Goal: Task Accomplishment & Management: Use online tool/utility

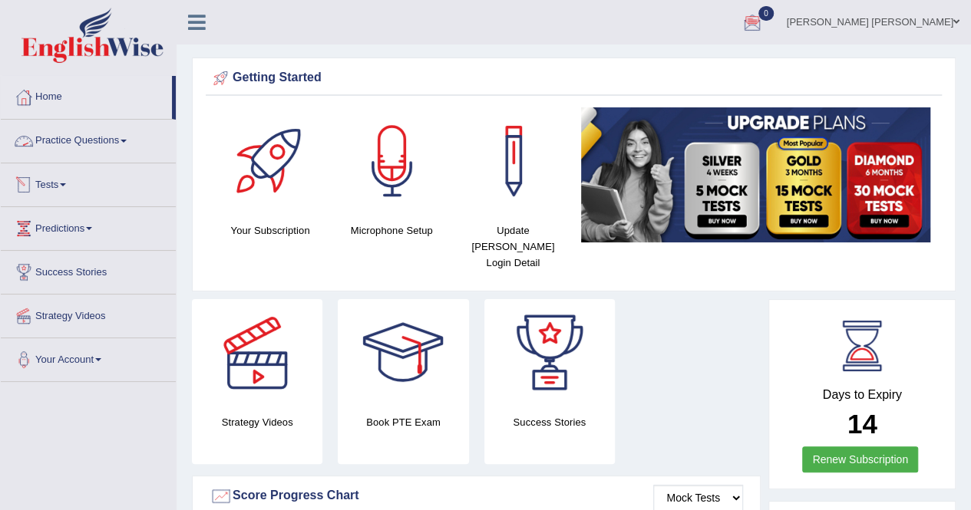
click at [48, 180] on link "Tests" at bounding box center [88, 182] width 175 height 38
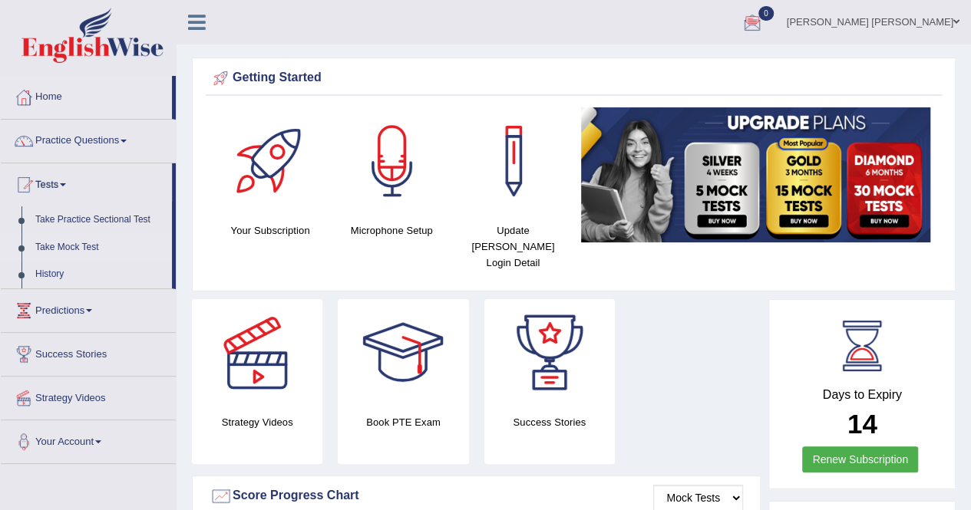
click at [65, 247] on link "Take Mock Test" at bounding box center [100, 248] width 144 height 28
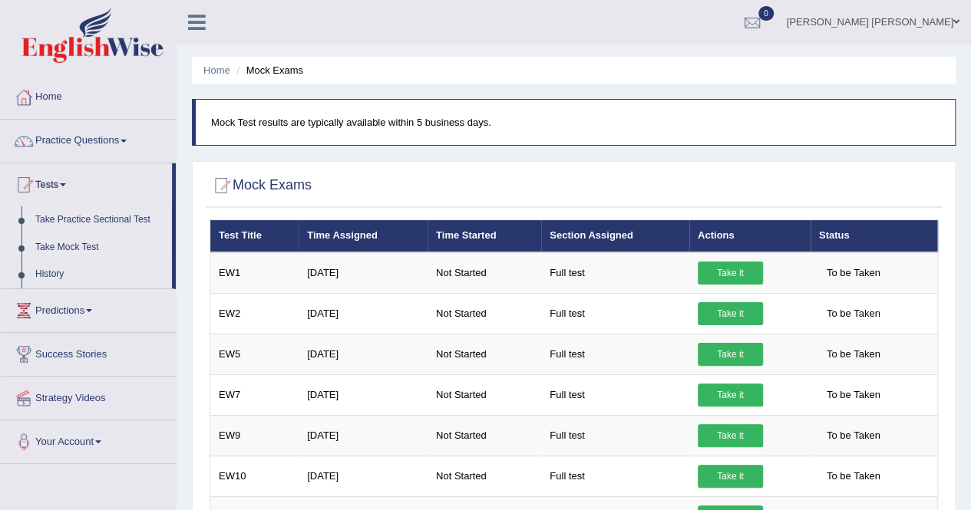
click at [75, 218] on link "Take Practice Sectional Test" at bounding box center [100, 220] width 144 height 28
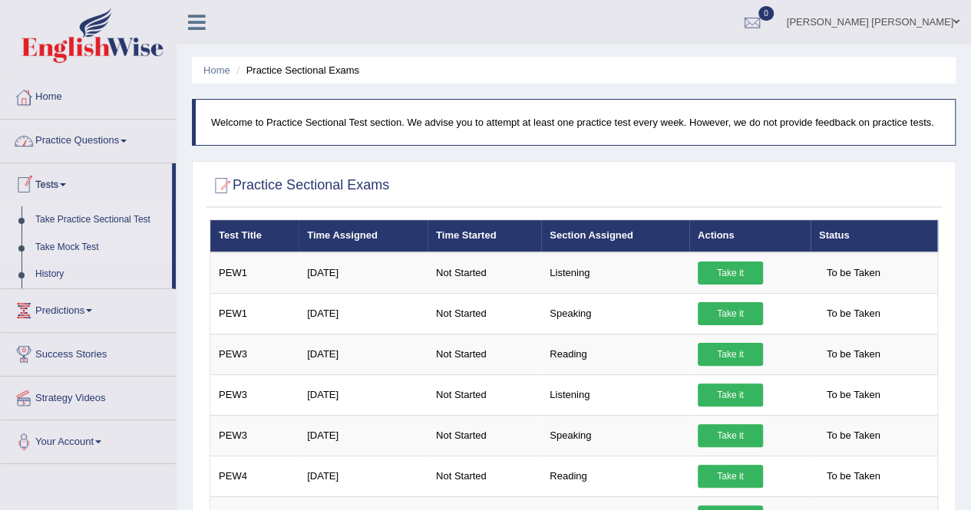
click at [60, 245] on link "Take Mock Test" at bounding box center [100, 248] width 144 height 28
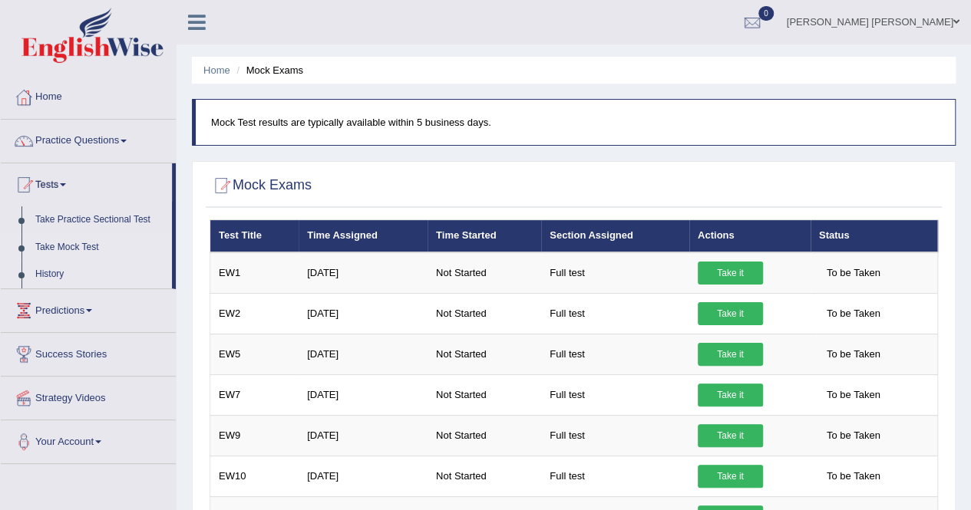
click at [55, 269] on link "History" at bounding box center [100, 275] width 144 height 28
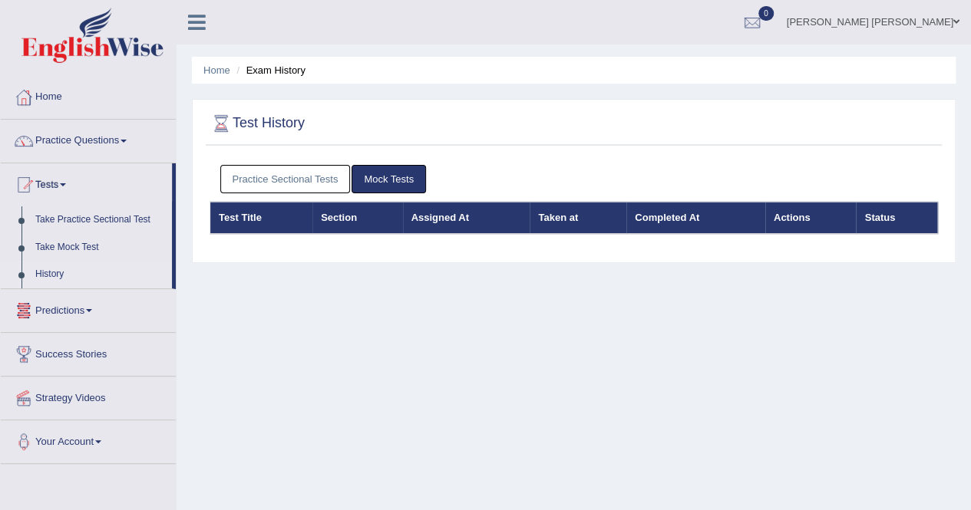
click at [266, 174] on link "Practice Sectional Tests" at bounding box center [285, 179] width 130 height 28
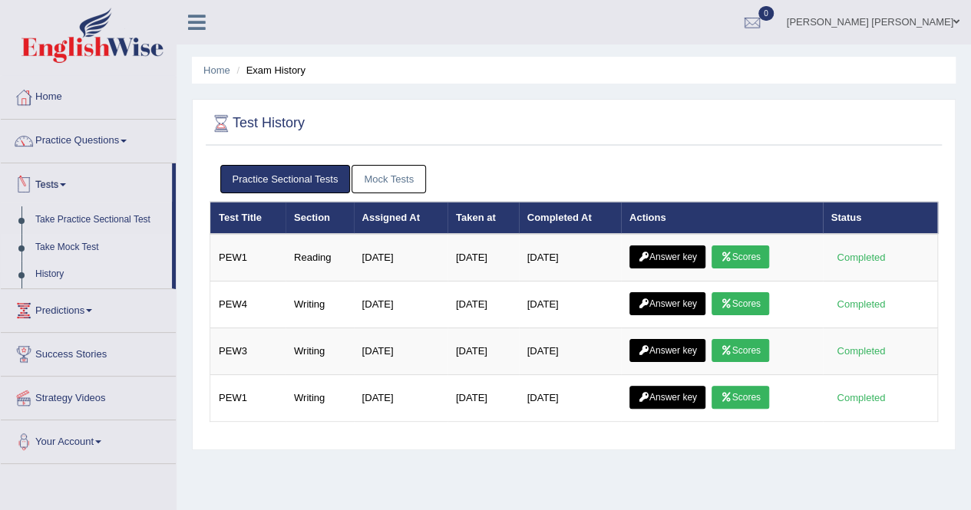
click at [60, 244] on link "Take Mock Test" at bounding box center [100, 248] width 144 height 28
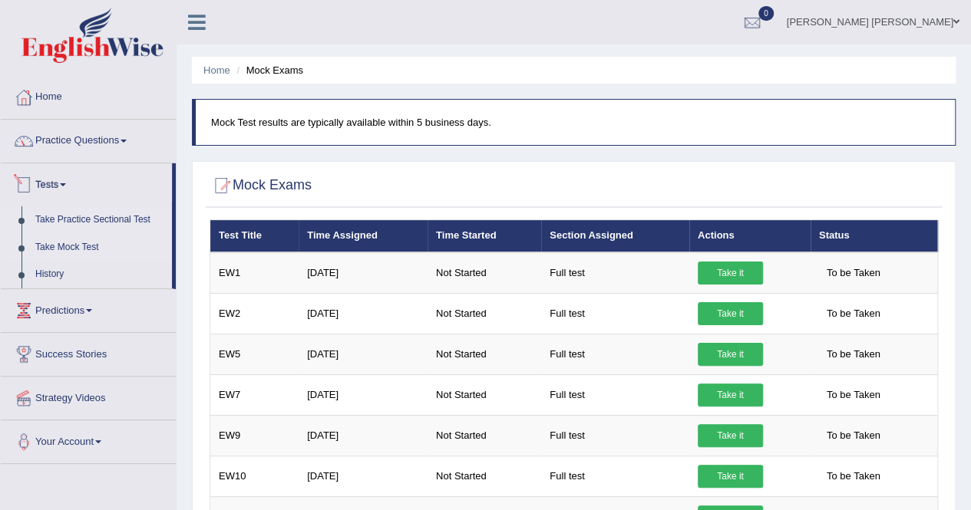
click at [50, 214] on link "Take Practice Sectional Test" at bounding box center [100, 220] width 144 height 28
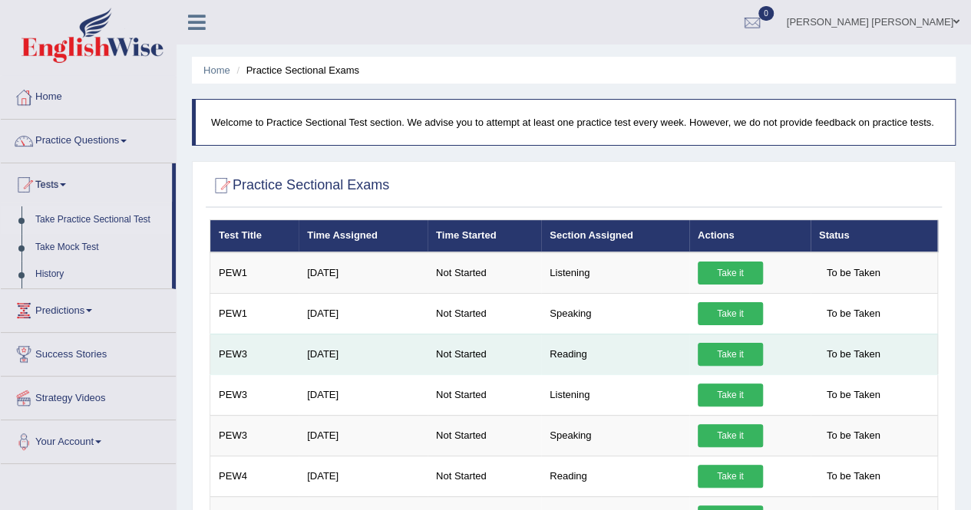
click at [736, 354] on link "Take it" at bounding box center [730, 354] width 65 height 23
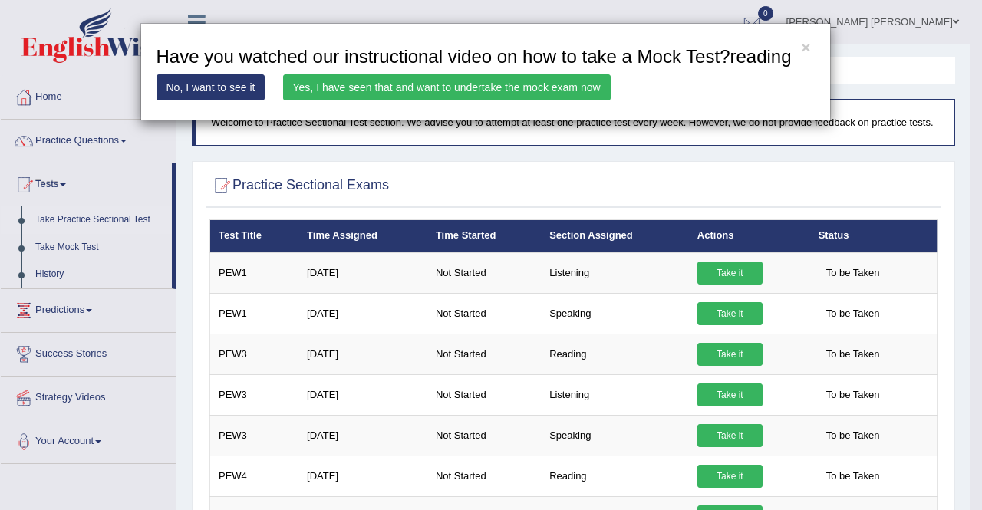
click at [456, 81] on link "Yes, I have seen that and want to undertake the mock exam now" at bounding box center [447, 87] width 328 height 26
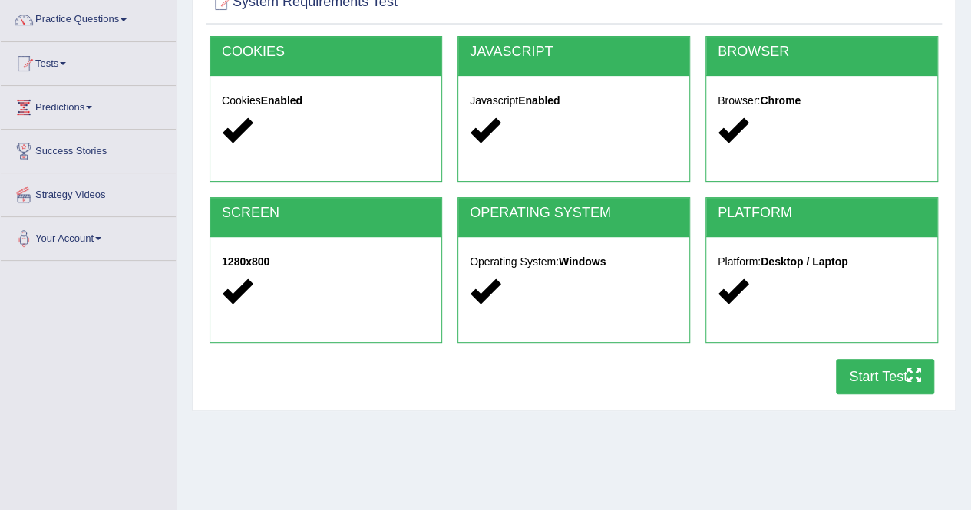
scroll to position [204, 0]
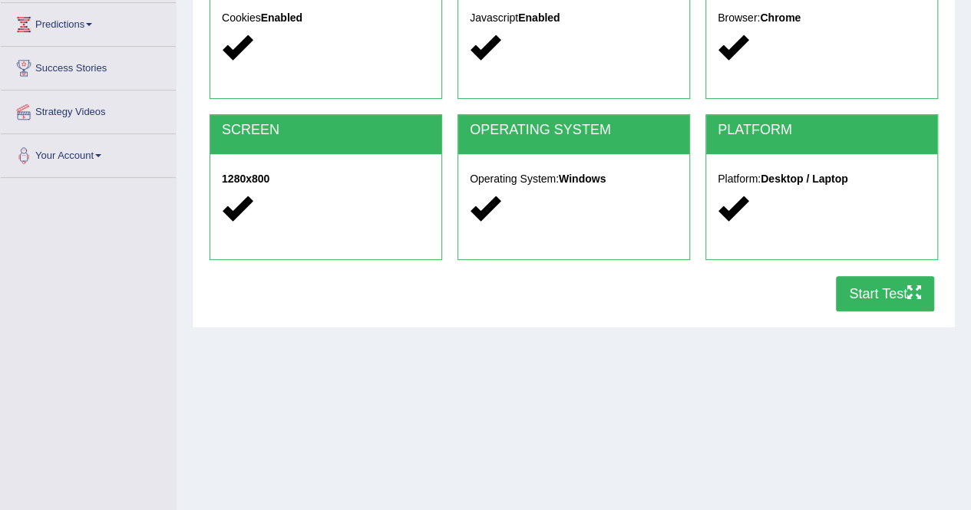
click at [885, 292] on button "Start Test" at bounding box center [885, 293] width 98 height 35
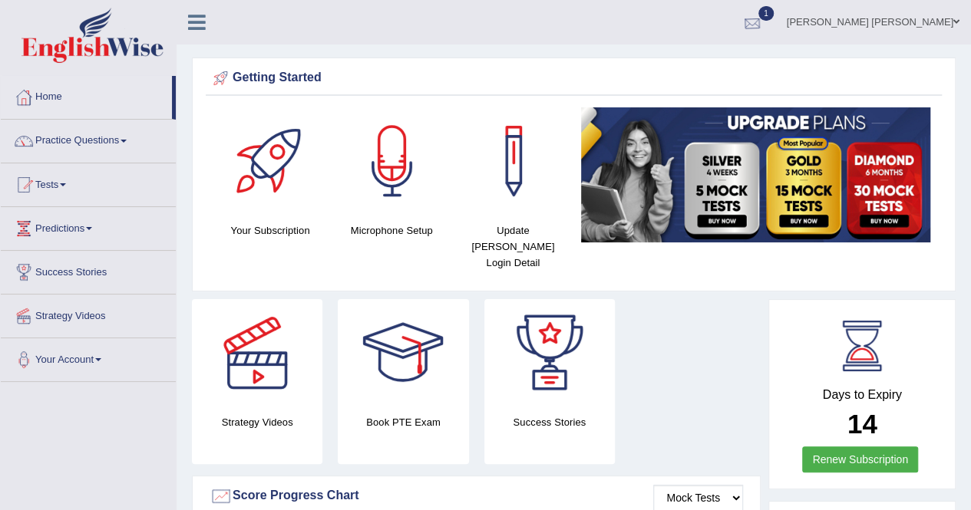
click at [764, 19] on div at bounding box center [752, 23] width 23 height 23
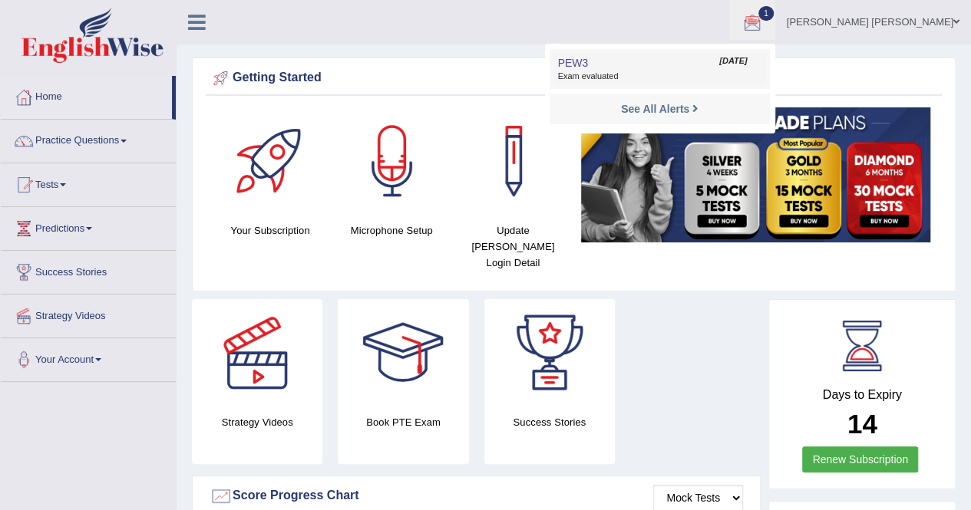
click at [630, 75] on span "Exam evaluated" at bounding box center [659, 77] width 204 height 12
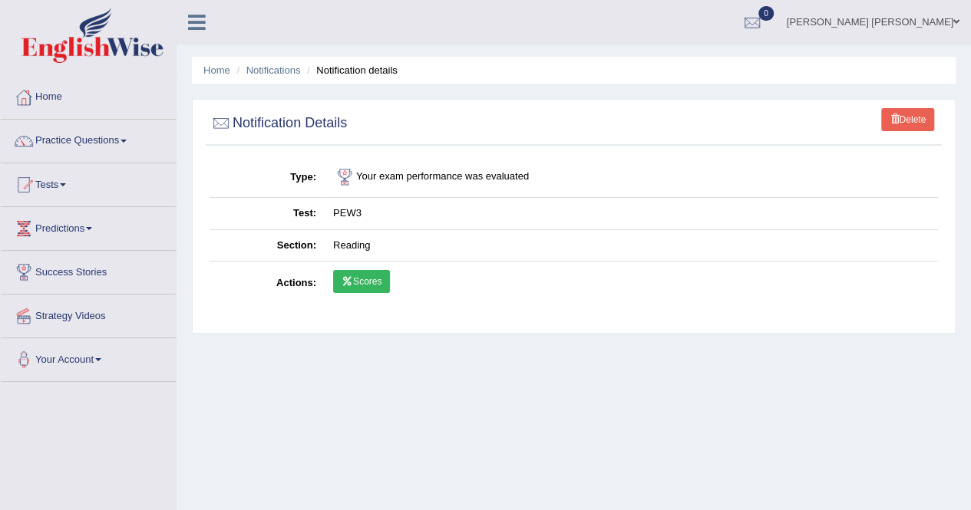
click at [361, 287] on link "Scores" at bounding box center [361, 281] width 57 height 23
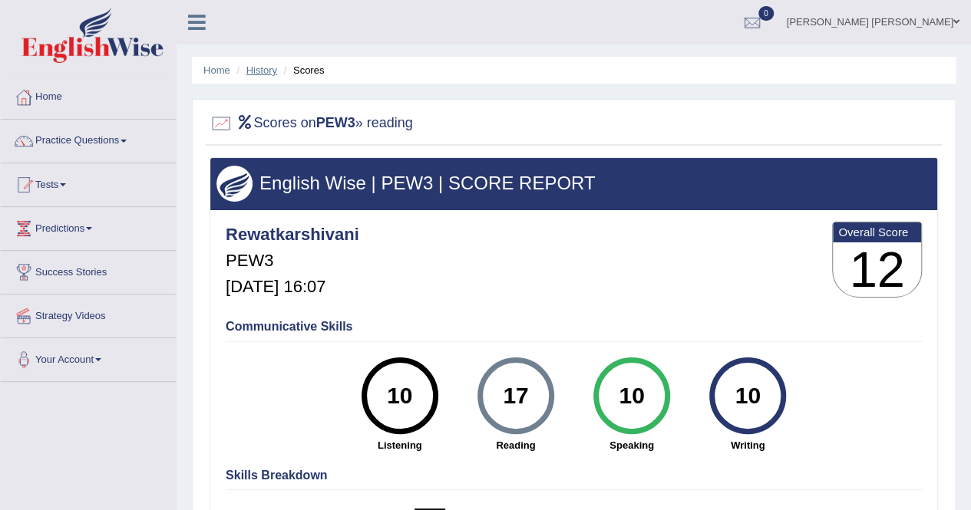
click at [263, 71] on link "History" at bounding box center [261, 70] width 31 height 12
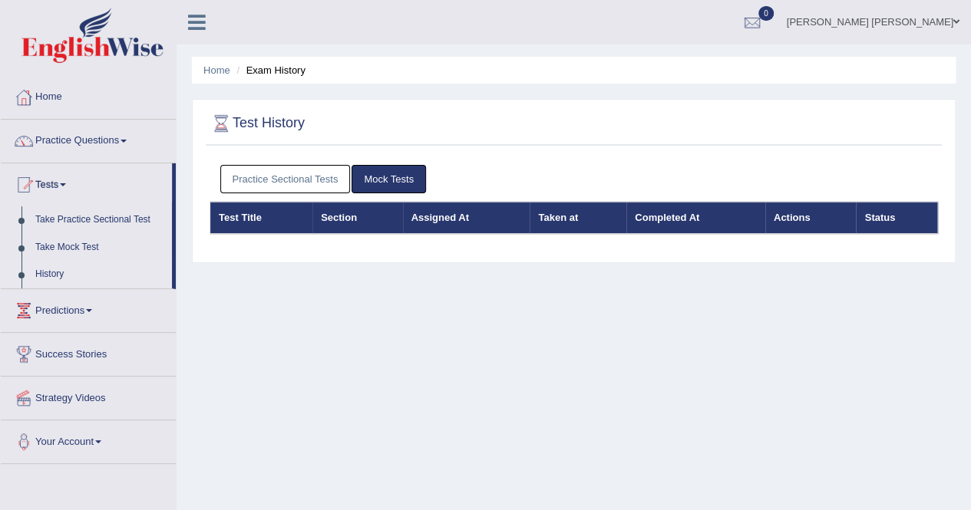
click at [286, 184] on link "Practice Sectional Tests" at bounding box center [285, 179] width 130 height 28
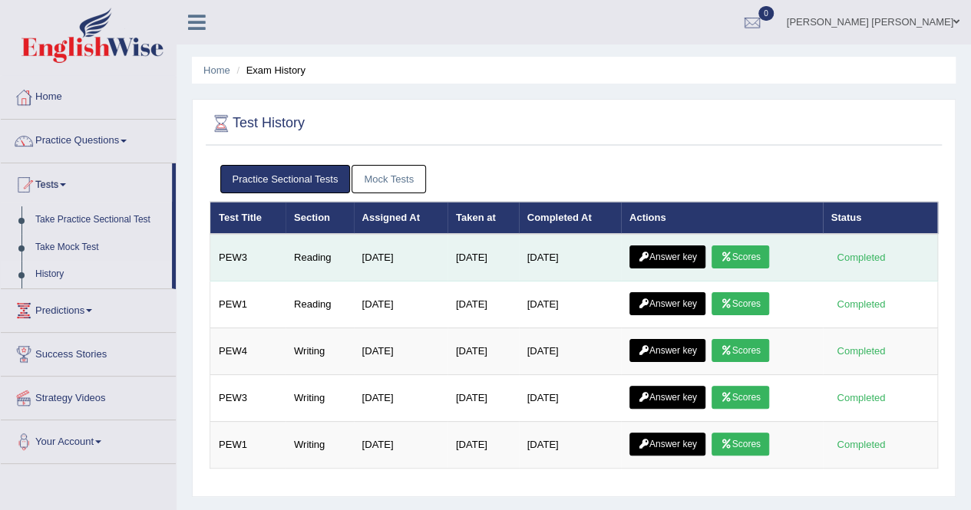
click at [667, 259] on link "Answer key" at bounding box center [667, 257] width 76 height 23
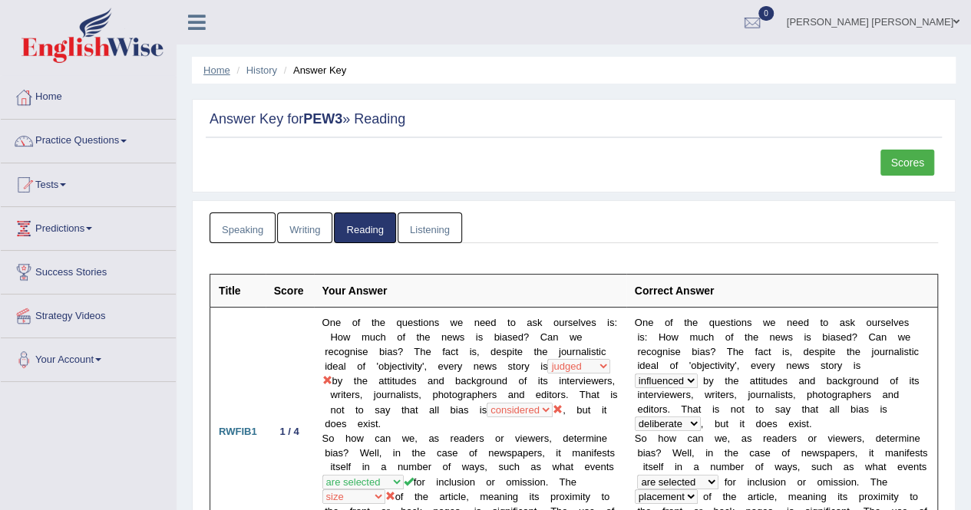
click at [206, 66] on link "Home" at bounding box center [216, 70] width 27 height 12
